Goal: Information Seeking & Learning: Learn about a topic

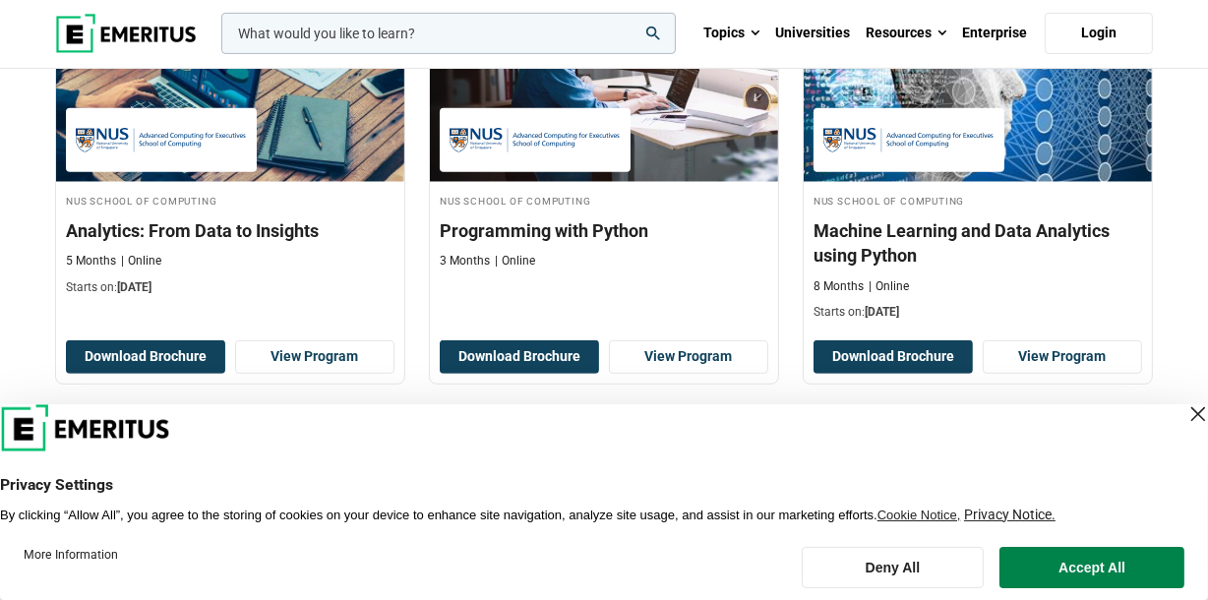
scroll to position [969, 0]
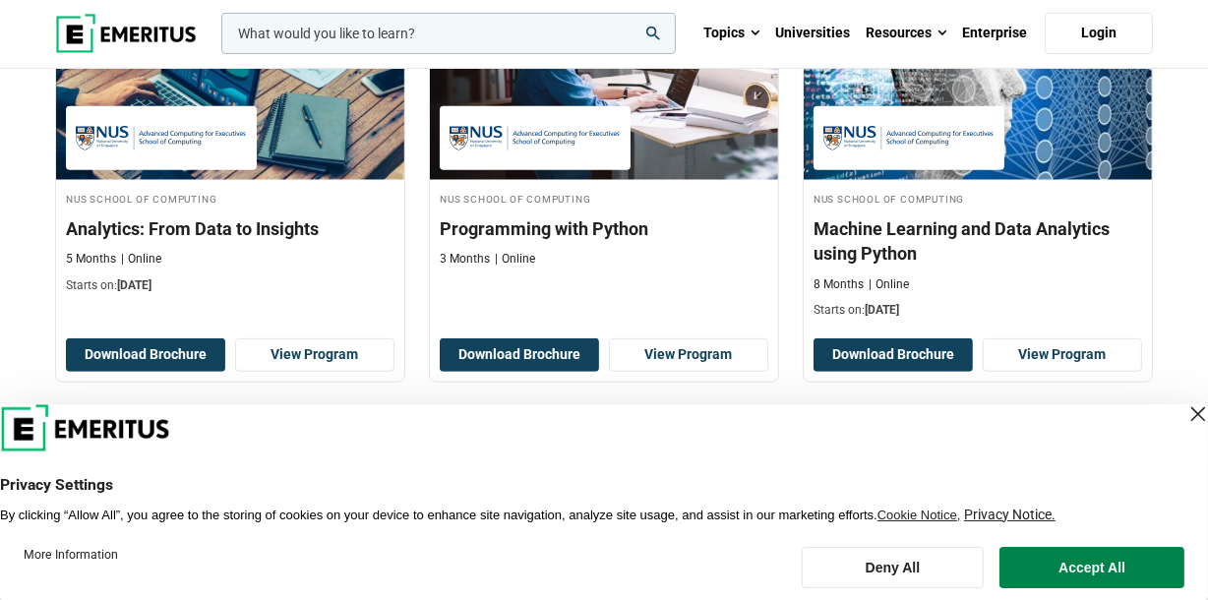
click at [1184, 414] on div "Close Layer" at bounding box center [1198, 414] width 28 height 28
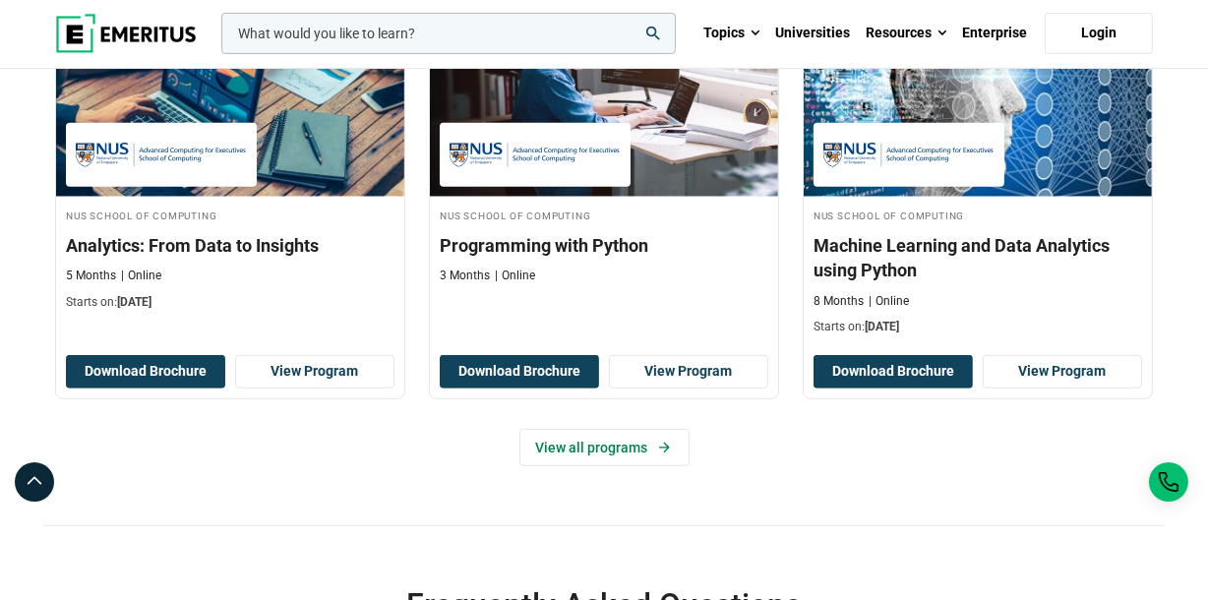
scroll to position [954, 0]
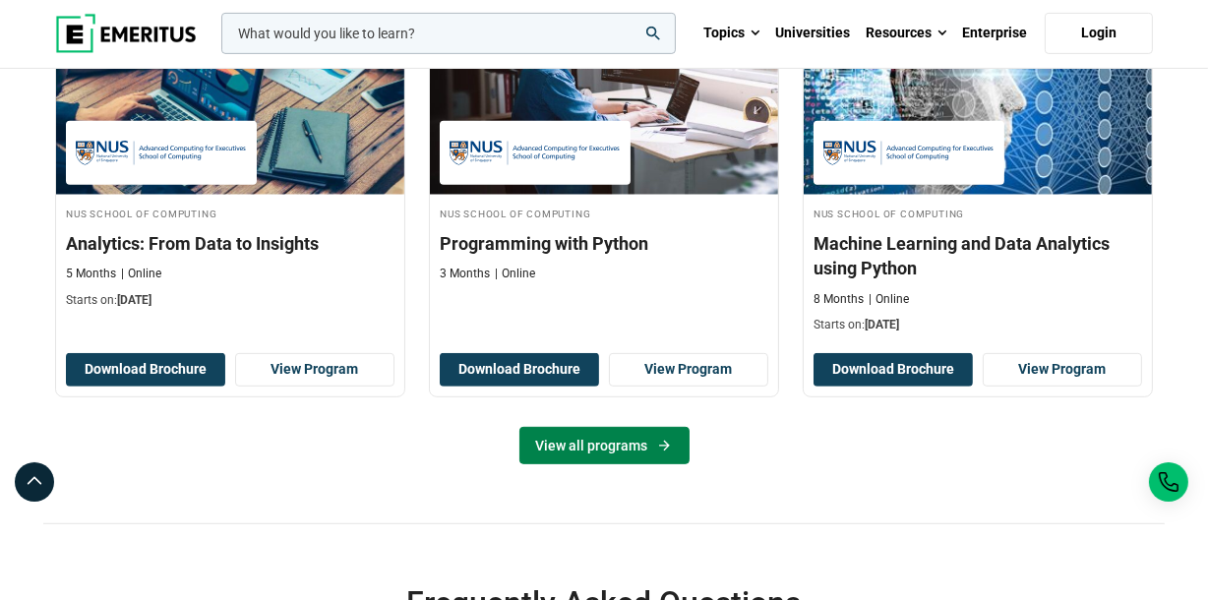
click at [641, 461] on link "View all programs" at bounding box center [604, 445] width 170 height 37
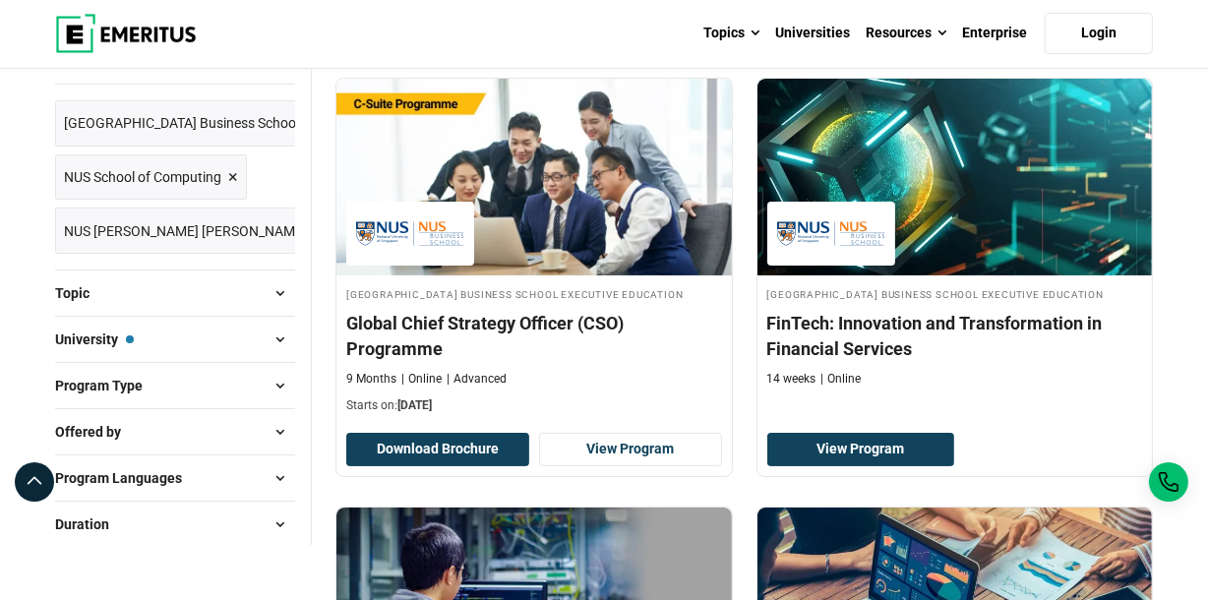
scroll to position [285, 0]
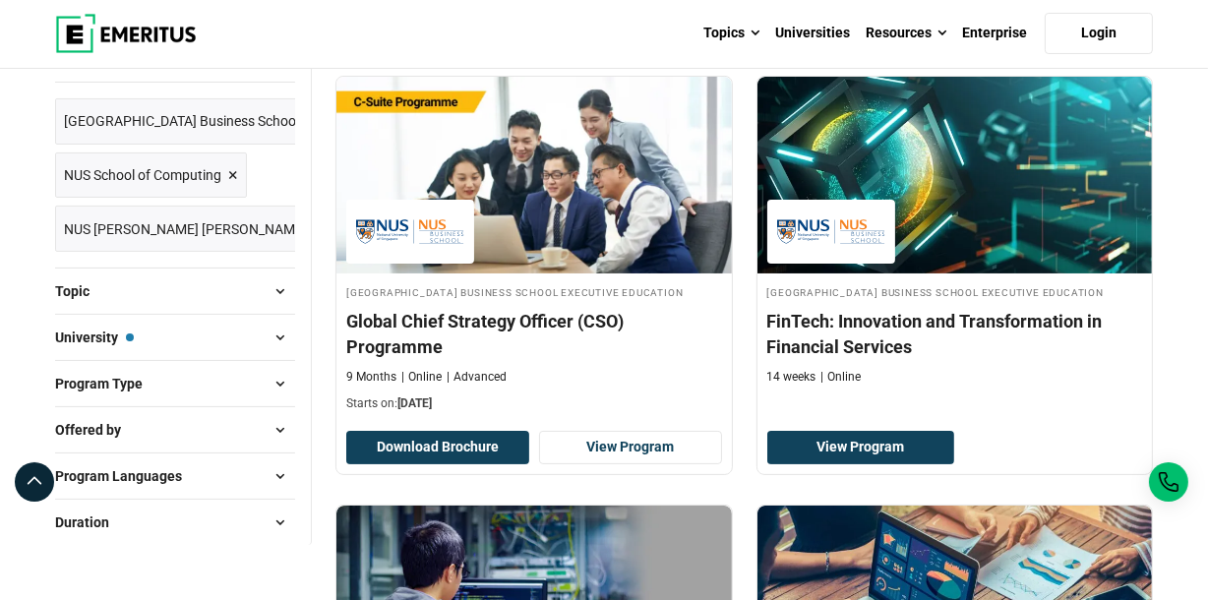
click at [279, 286] on span at bounding box center [281, 291] width 30 height 30
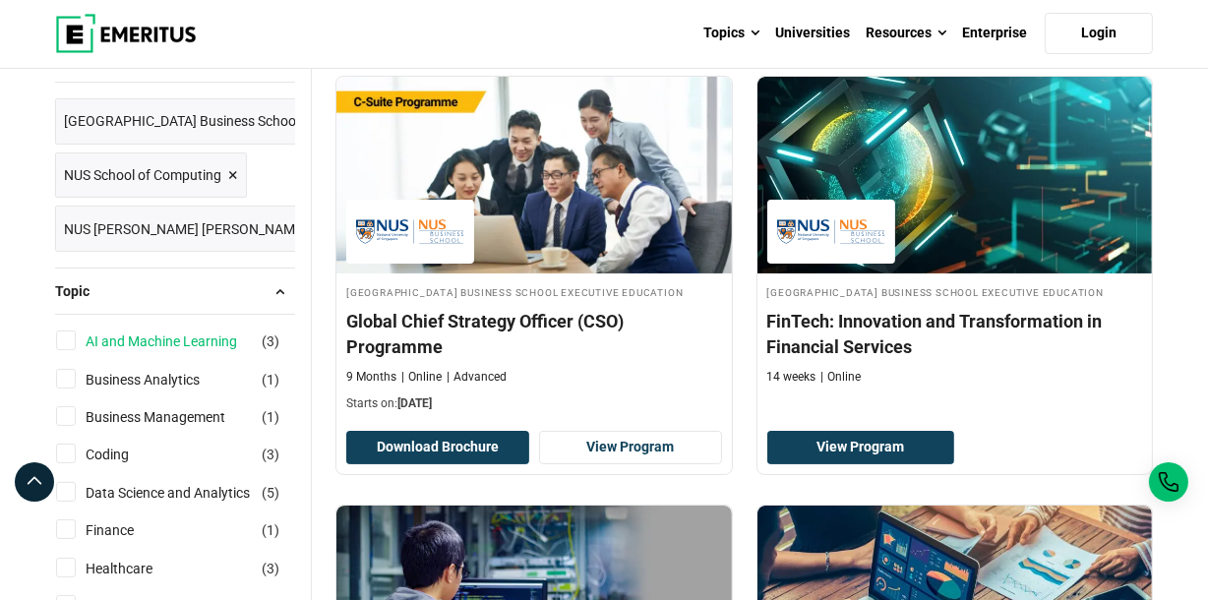
click at [205, 344] on link "AI and Machine Learning" at bounding box center [181, 341] width 191 height 22
checkbox input "true"
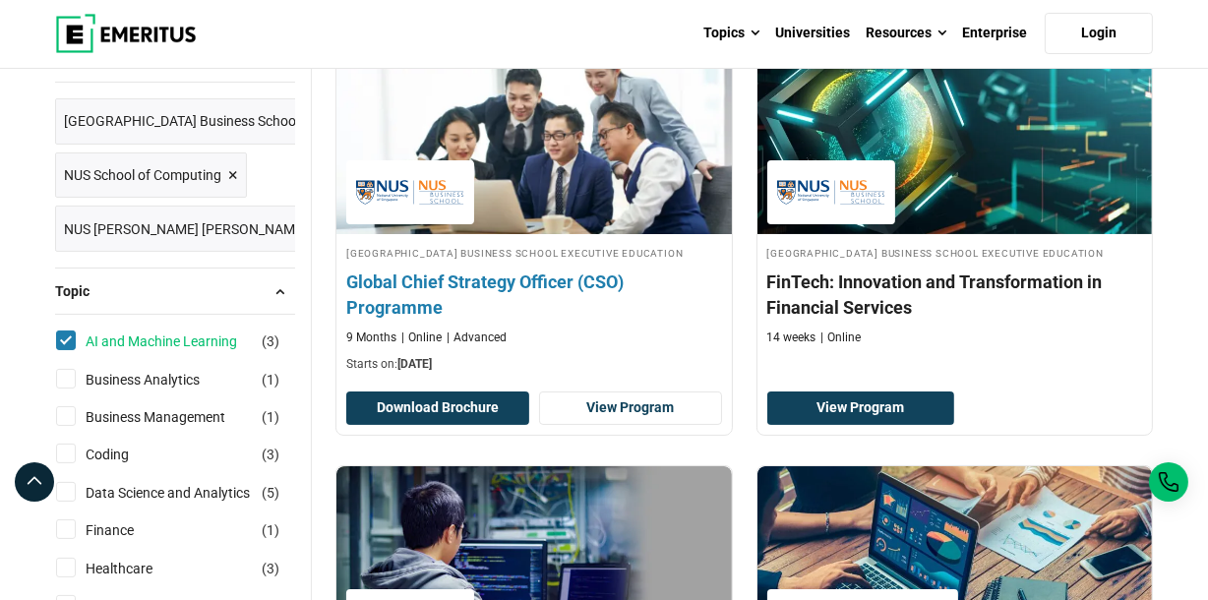
scroll to position [330, 0]
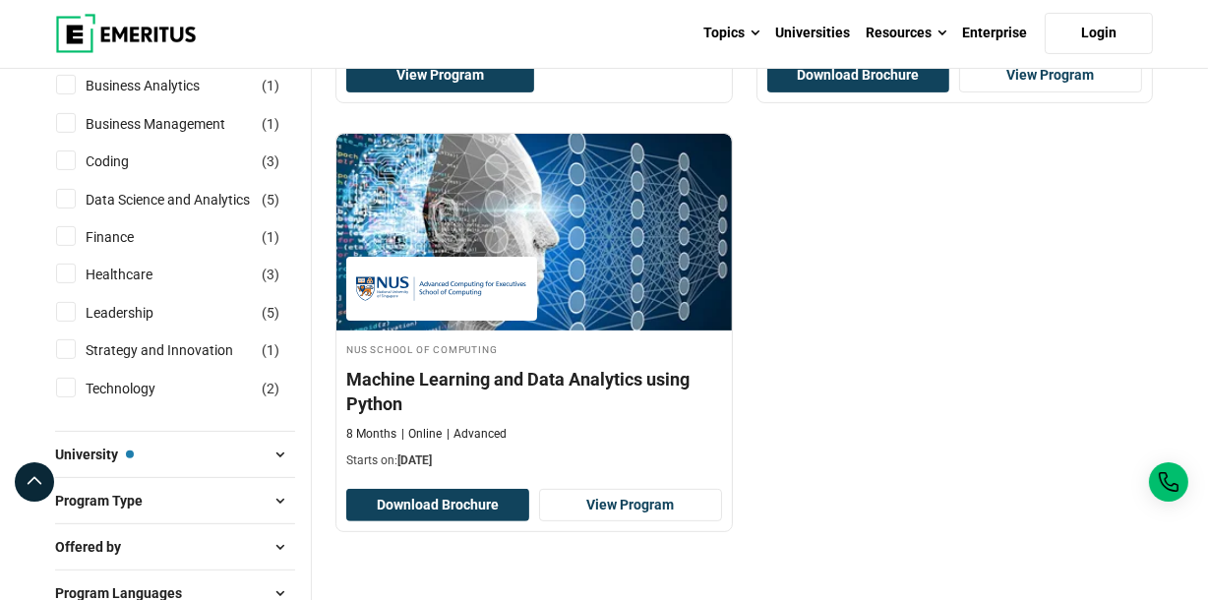
scroll to position [633, 0]
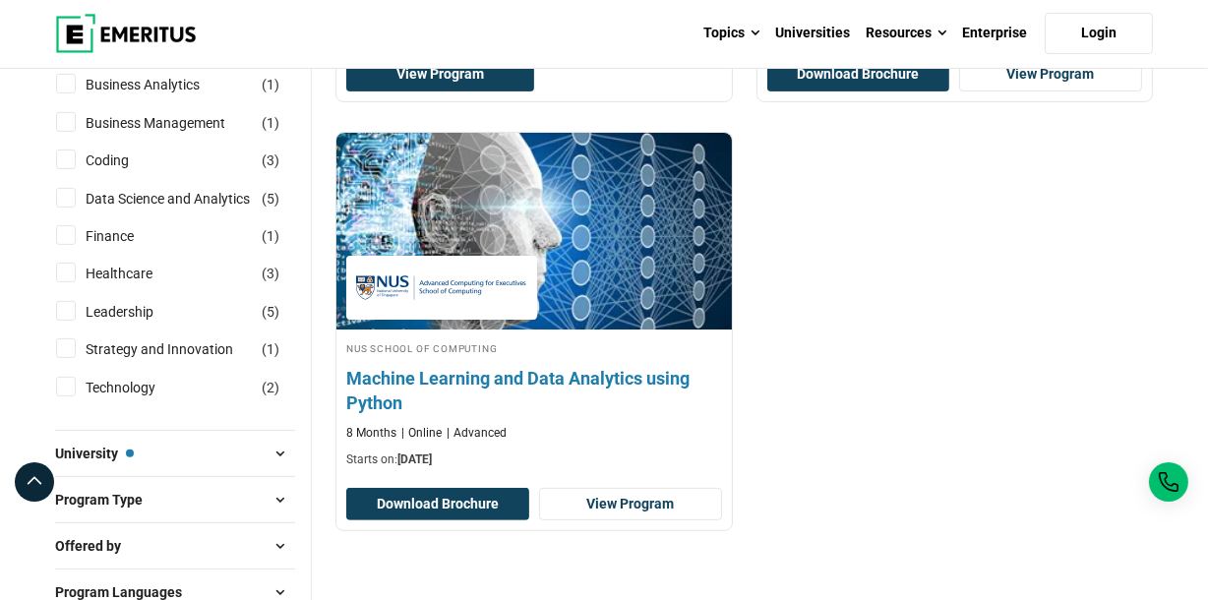
click at [558, 382] on h4 "Machine Learning and Data Analytics using Python" at bounding box center [534, 390] width 376 height 49
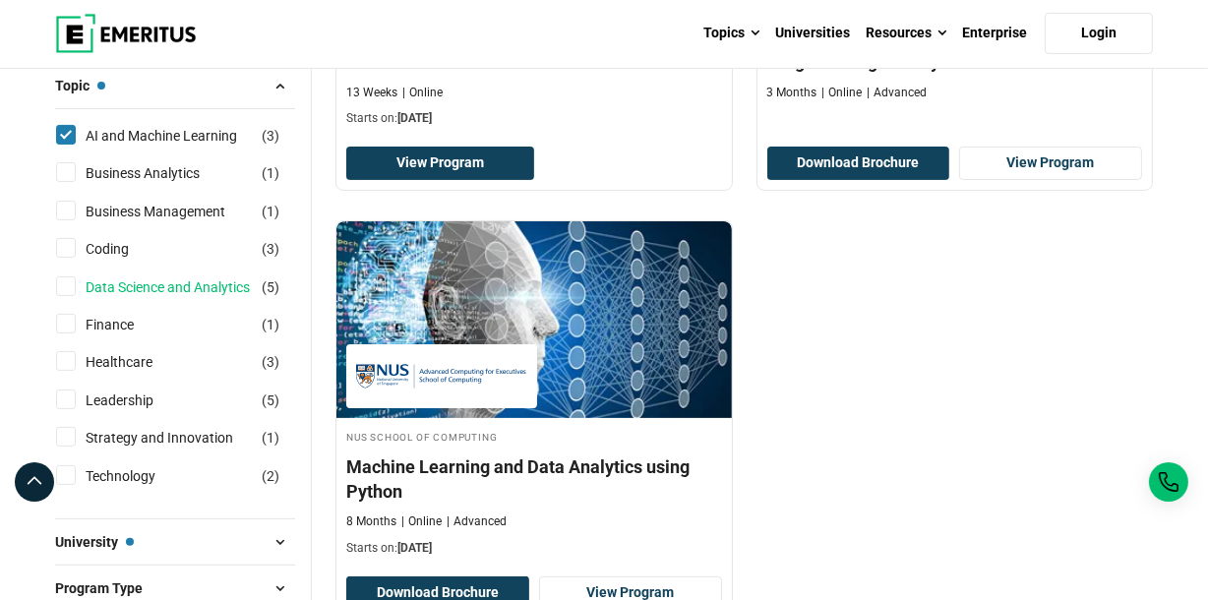
scroll to position [542, 0]
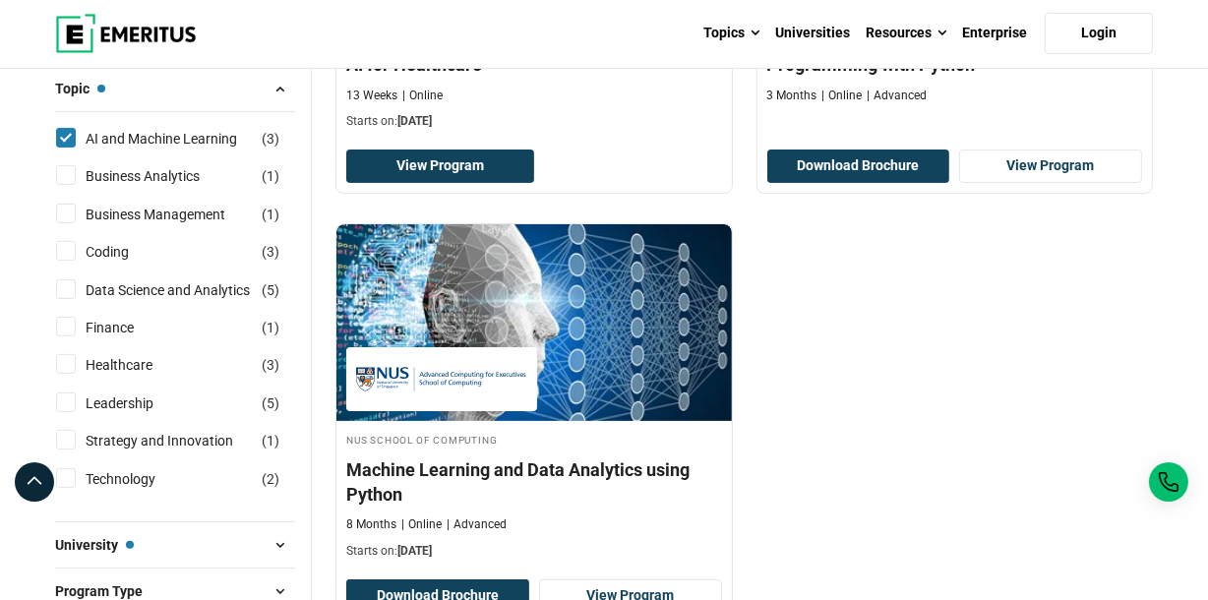
click at [68, 139] on input "AI and Machine Learning ( 3 )" at bounding box center [66, 138] width 20 height 20
checkbox input "false"
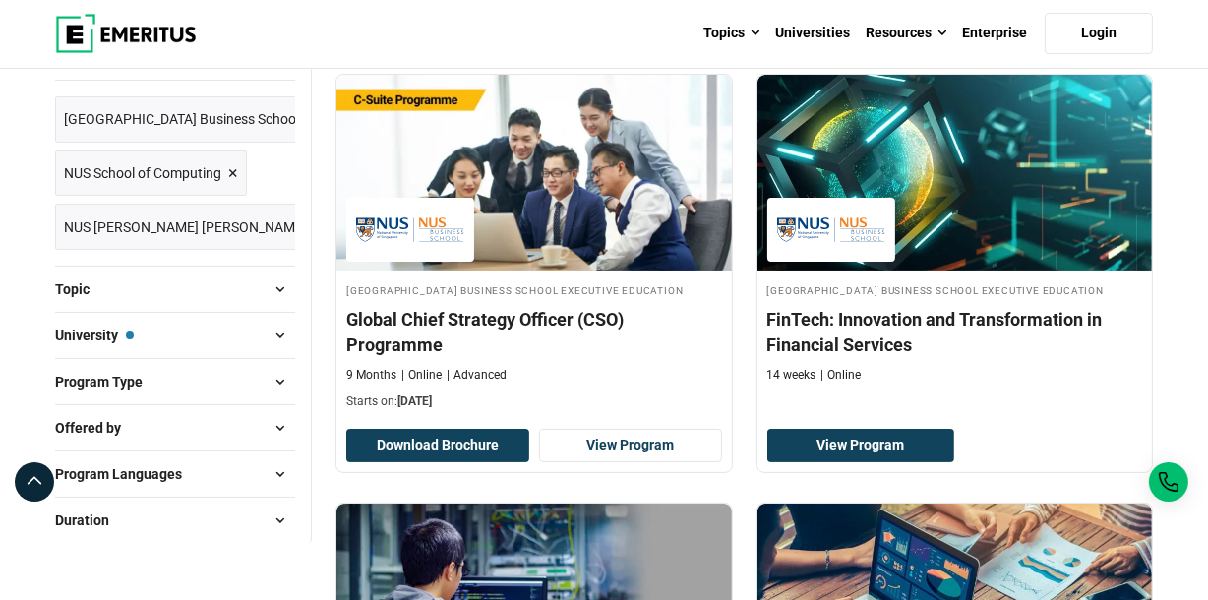
scroll to position [288, 0]
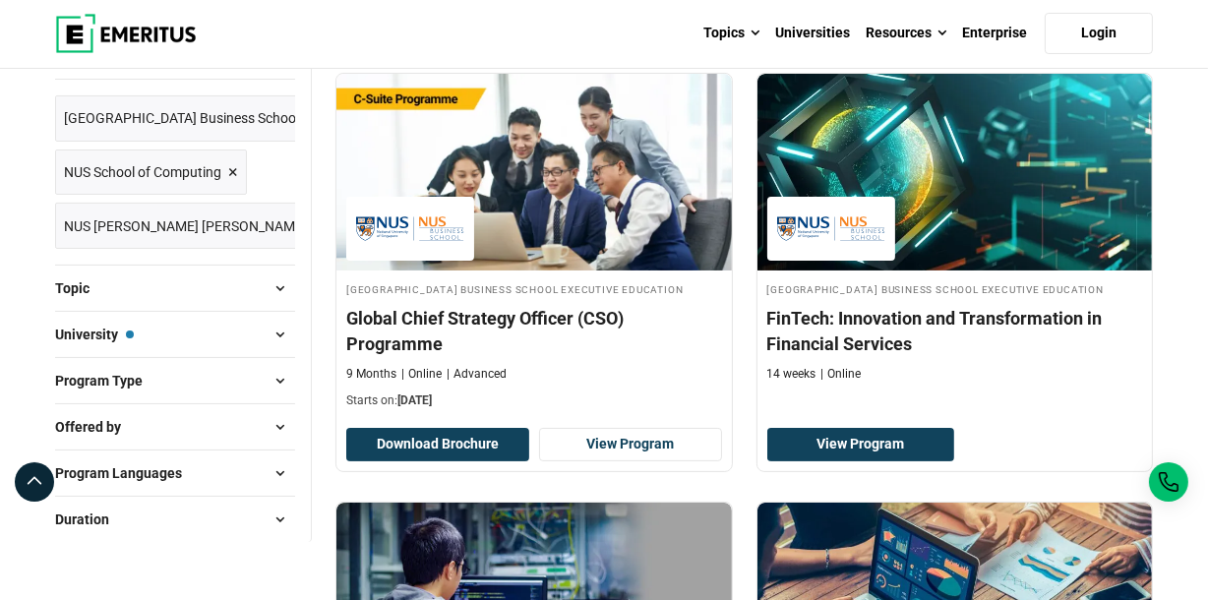
click at [106, 289] on button "Topic" at bounding box center [175, 288] width 240 height 30
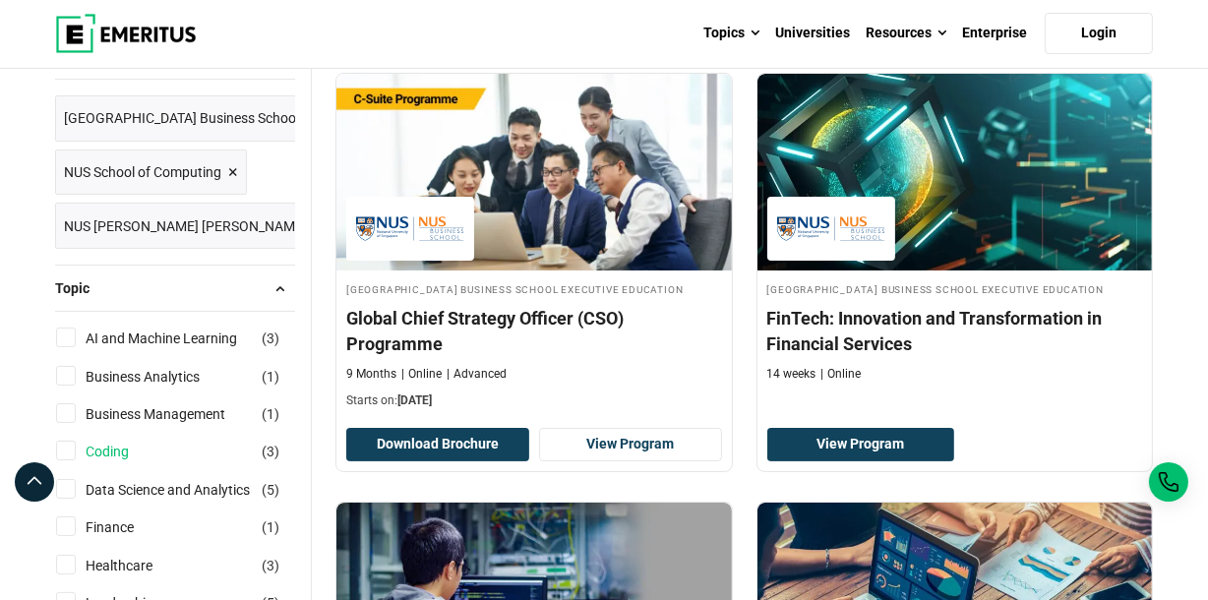
click at [91, 446] on link "Coding" at bounding box center [127, 452] width 83 height 22
checkbox input "true"
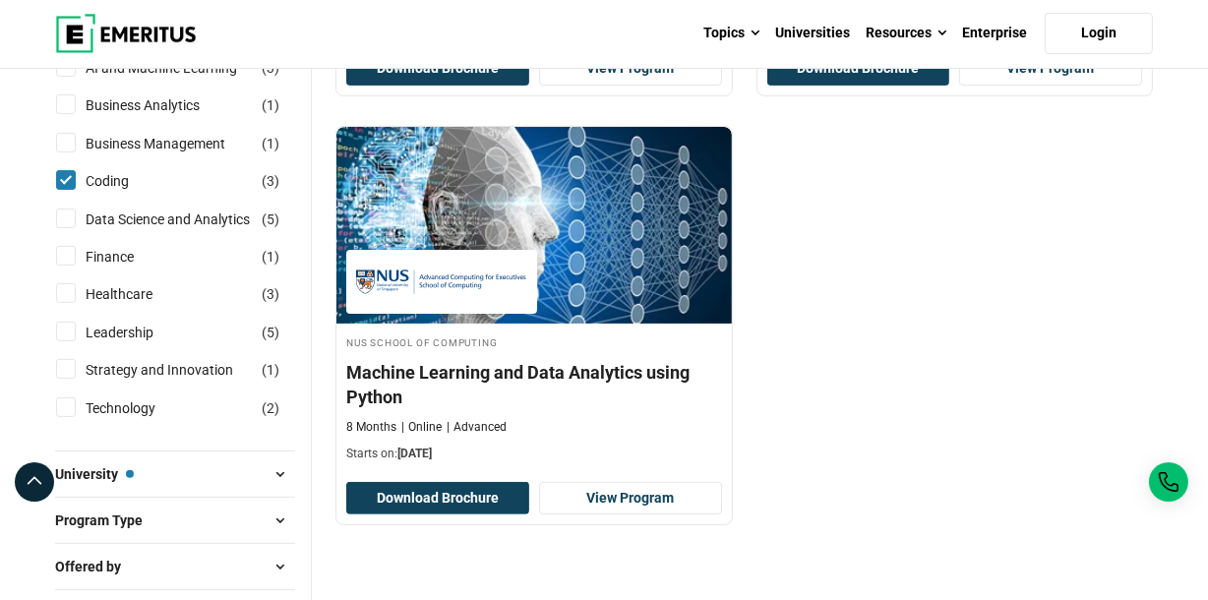
scroll to position [615, 0]
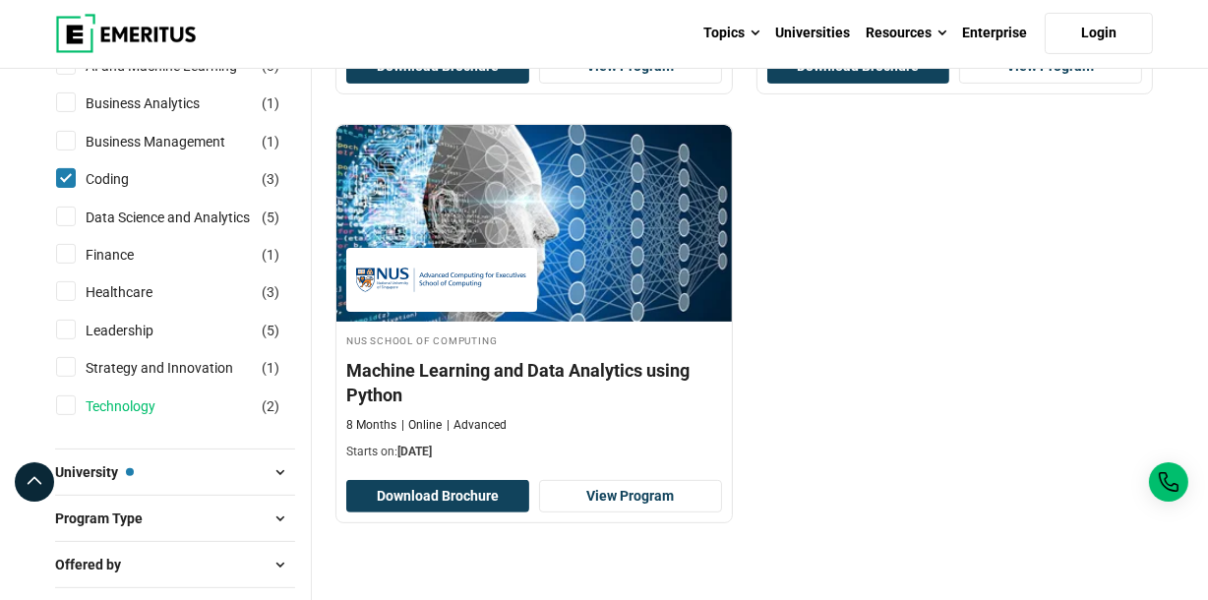
click at [106, 414] on link "Technology" at bounding box center [140, 406] width 109 height 22
checkbox input "true"
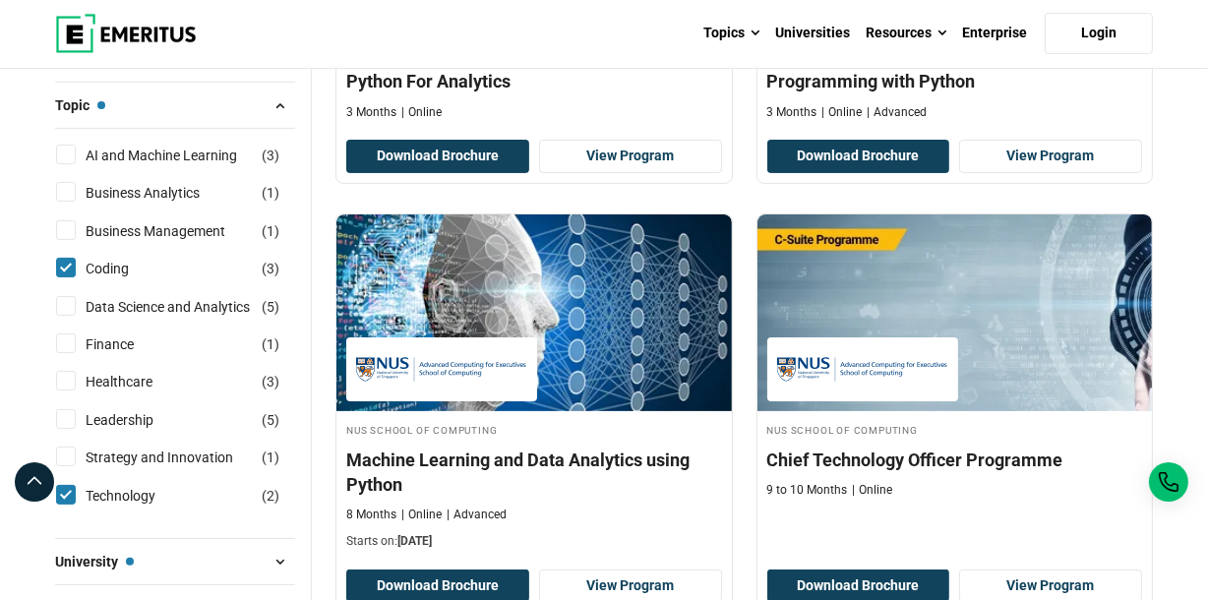
scroll to position [524, 0]
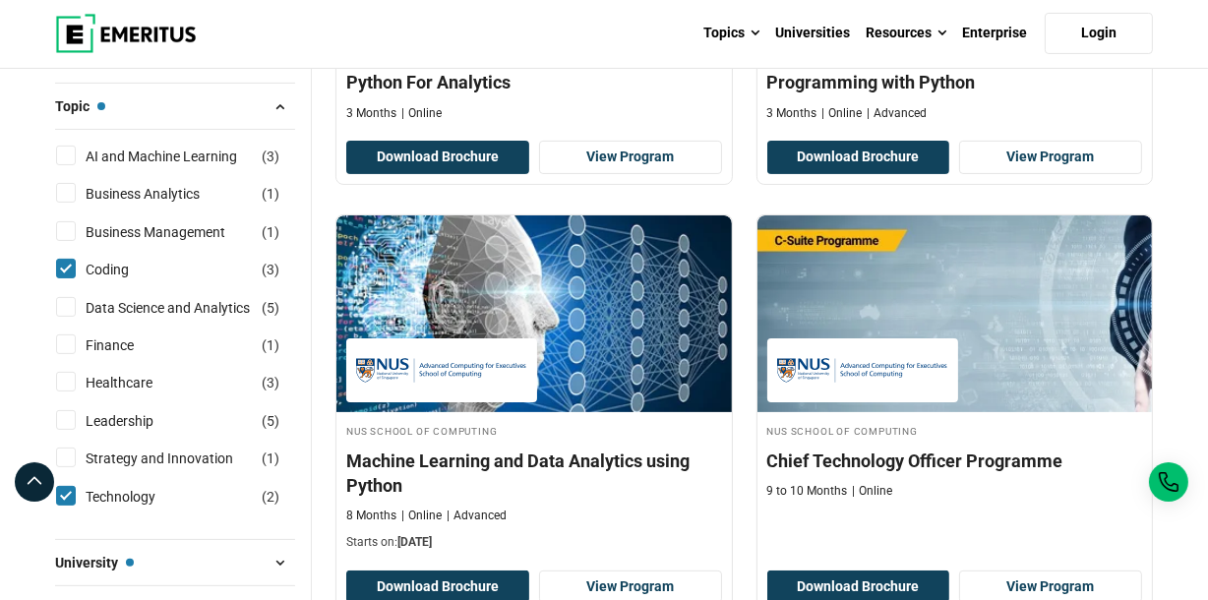
click at [67, 272] on input "Coding ( 3 )" at bounding box center [66, 269] width 20 height 20
checkbox input "false"
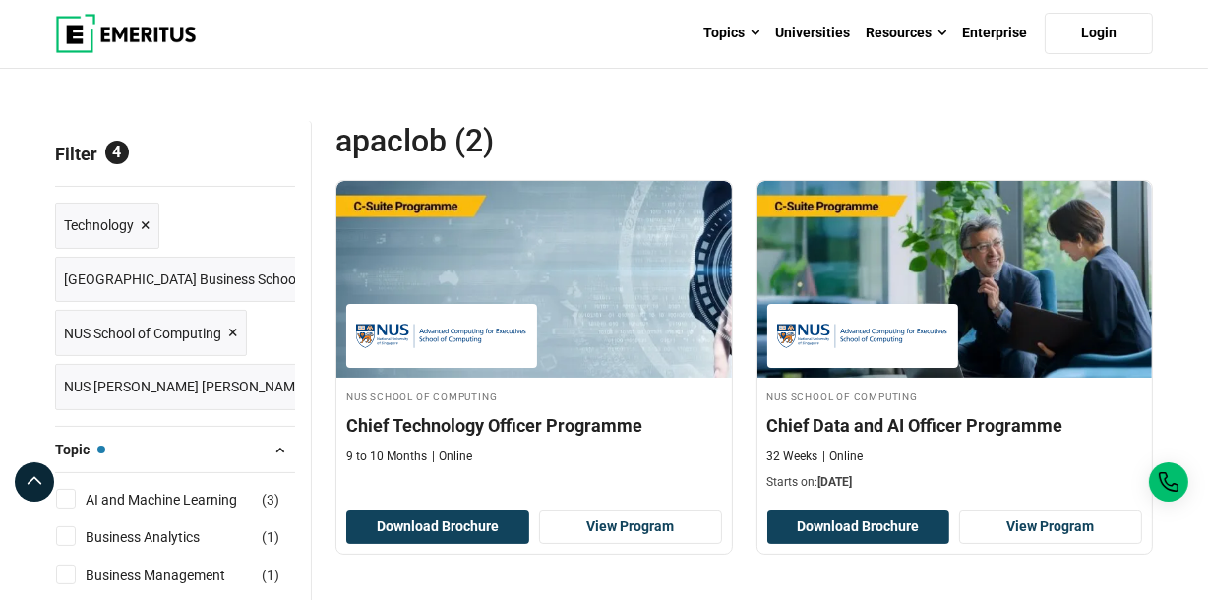
scroll to position [182, 0]
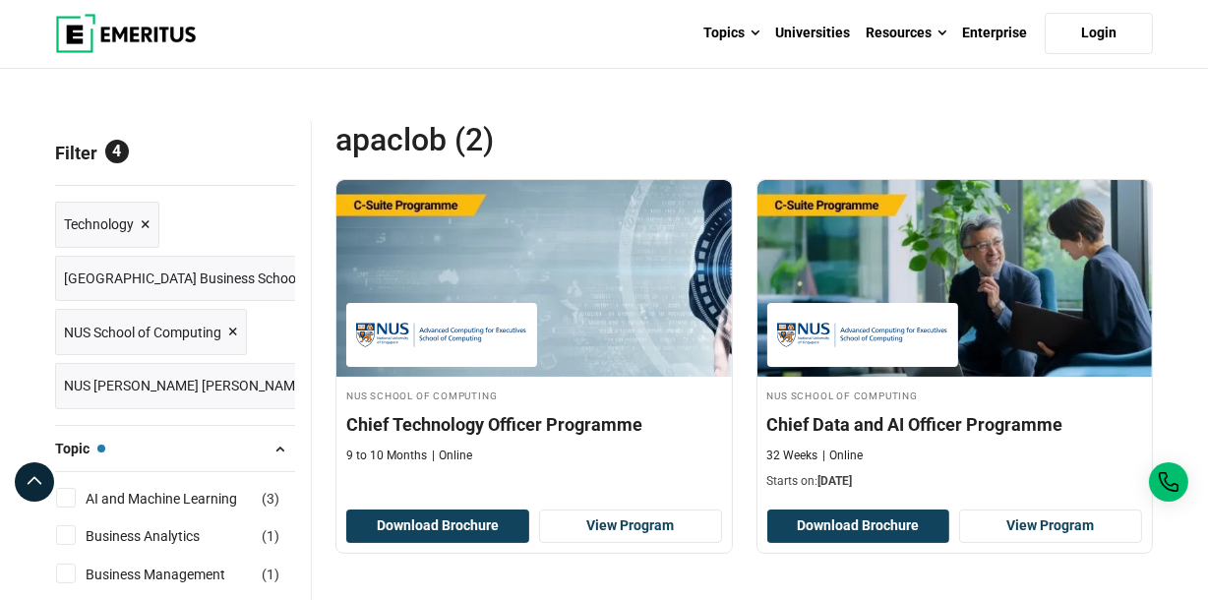
click at [233, 333] on span "×" at bounding box center [233, 332] width 10 height 29
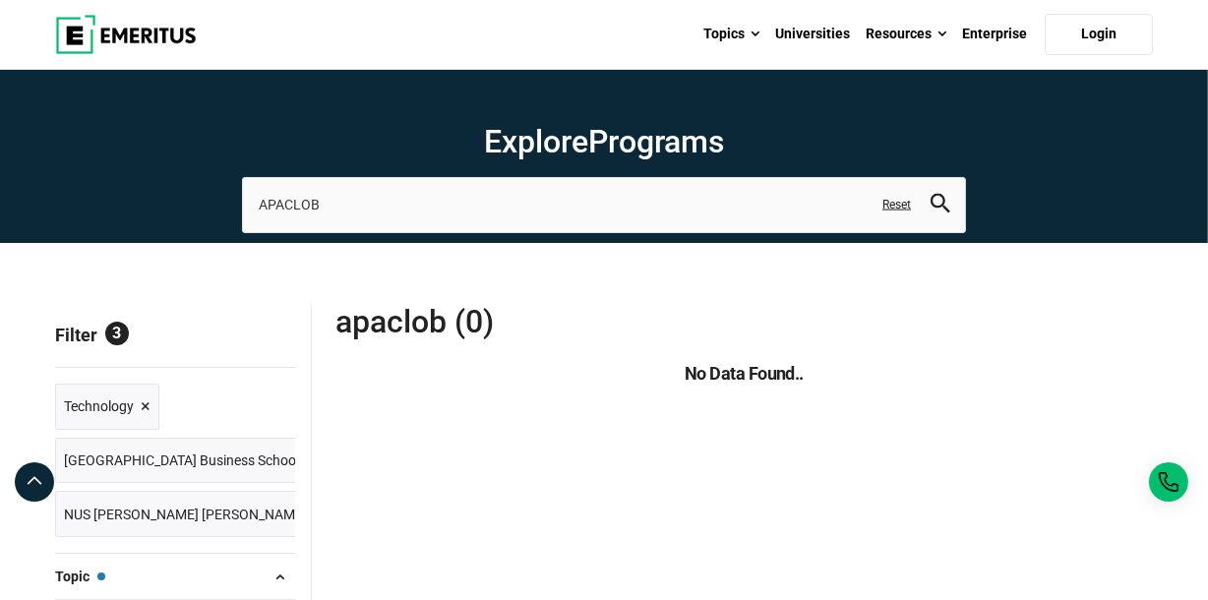
click at [148, 409] on span "×" at bounding box center [146, 406] width 10 height 29
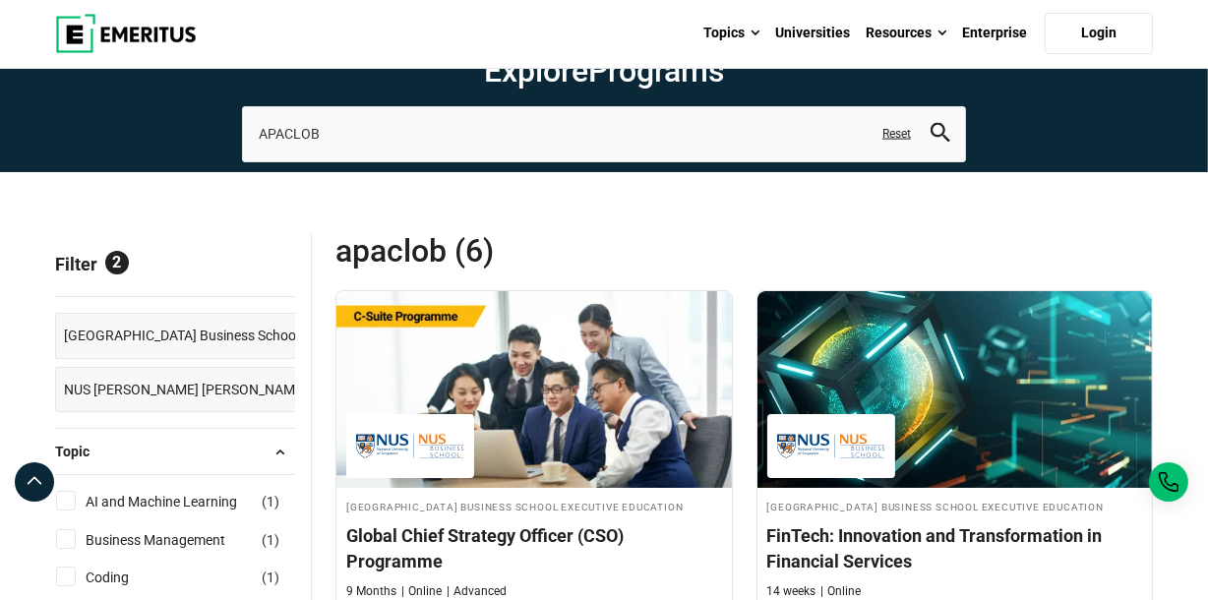
click at [270, 264] on span "Reset all" at bounding box center [264, 267] width 61 height 26
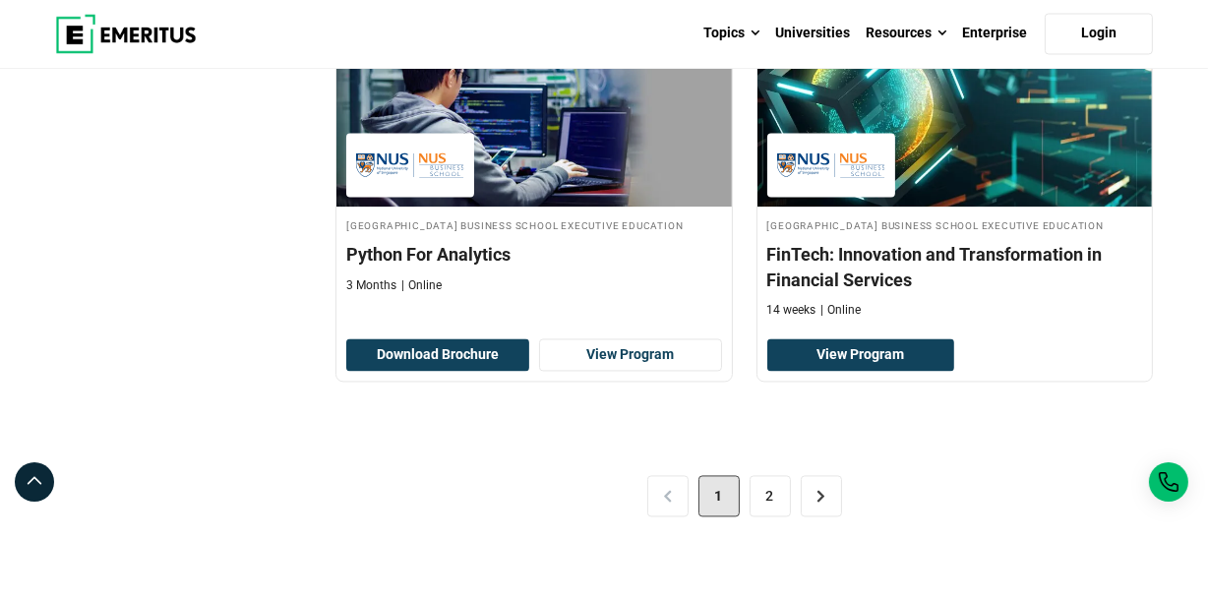
scroll to position [4049, 0]
click at [761, 515] on link "2" at bounding box center [770, 495] width 41 height 41
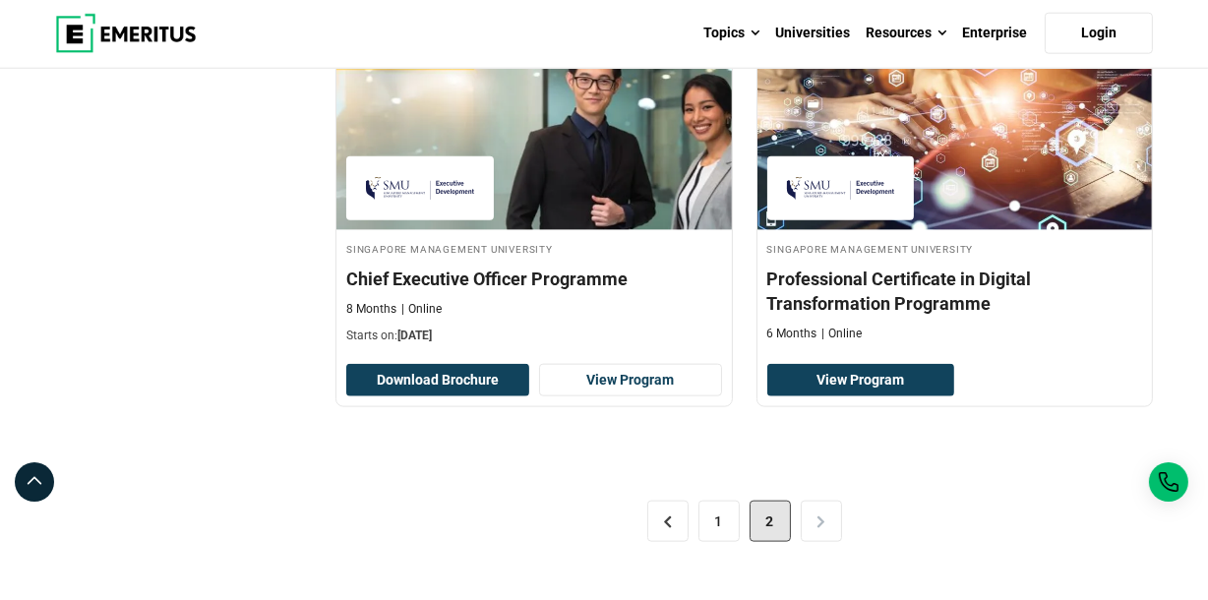
scroll to position [2402, 0]
